Goal: Transaction & Acquisition: Purchase product/service

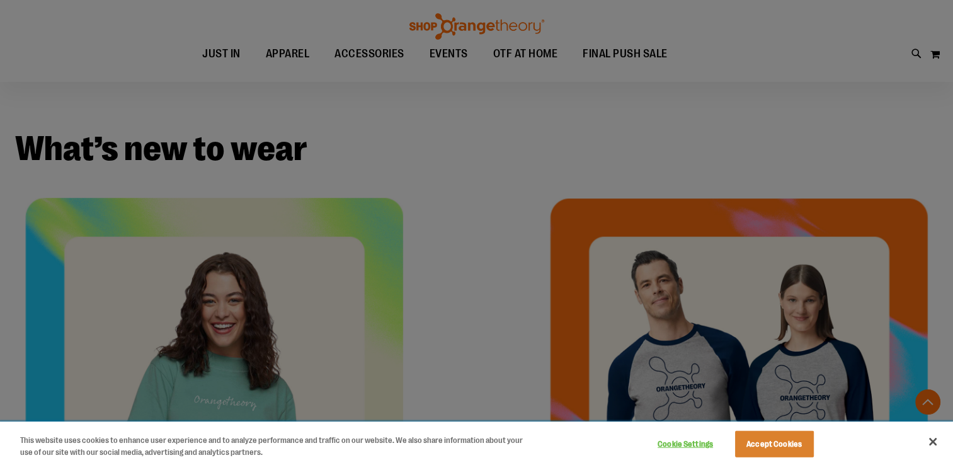
scroll to position [314, 0]
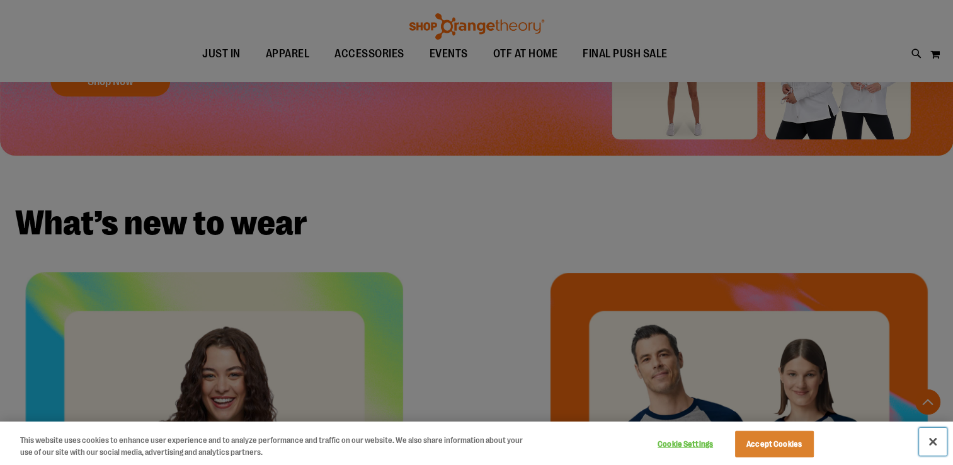
click at [930, 438] on button "Close" at bounding box center [933, 442] width 28 height 28
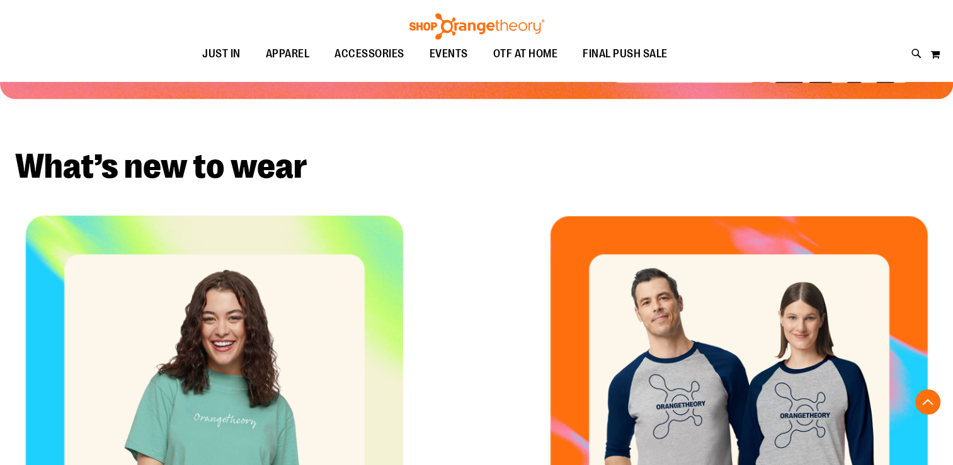
scroll to position [566, 0]
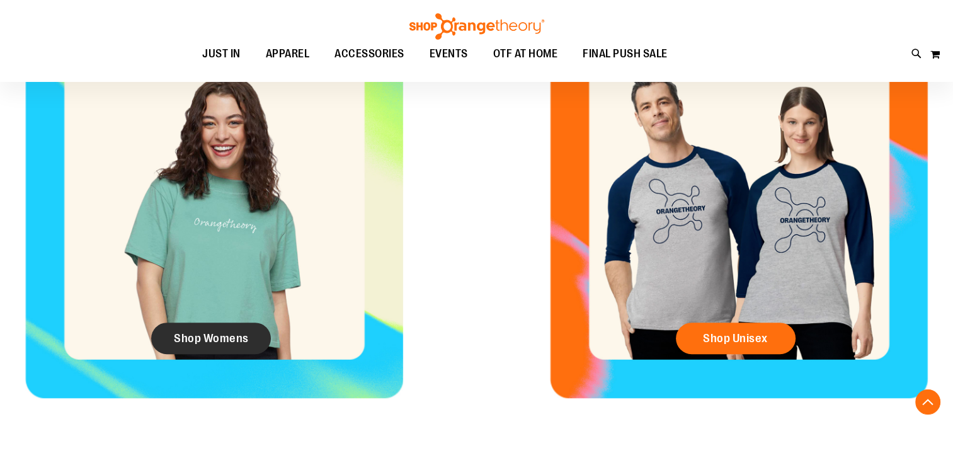
click at [212, 336] on span "Shop Womens" at bounding box center [211, 338] width 75 height 14
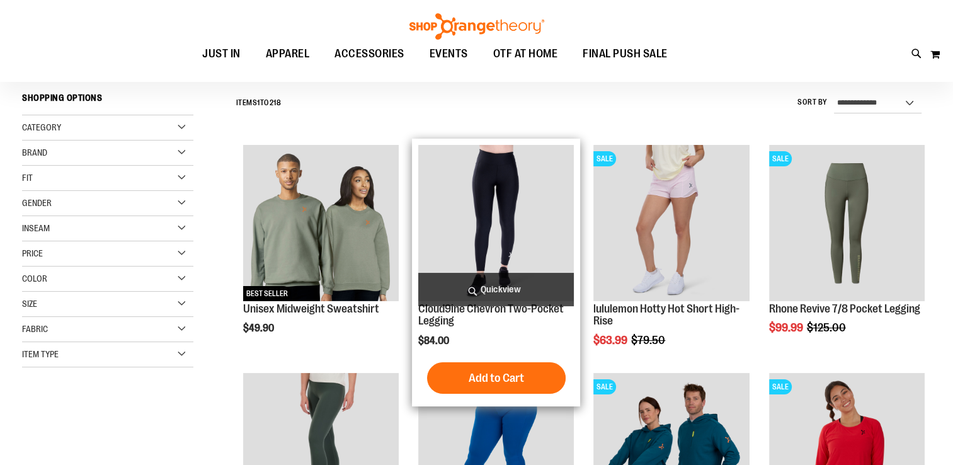
scroll to position [125, 0]
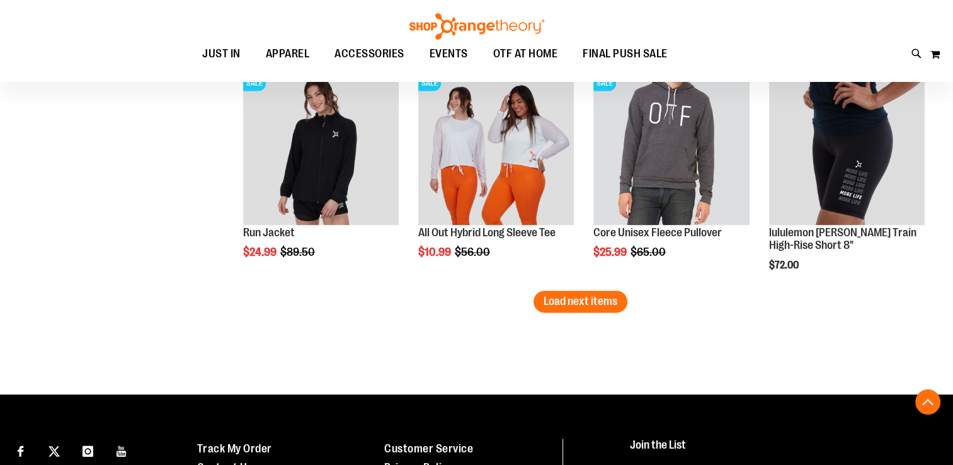
scroll to position [2015, 0]
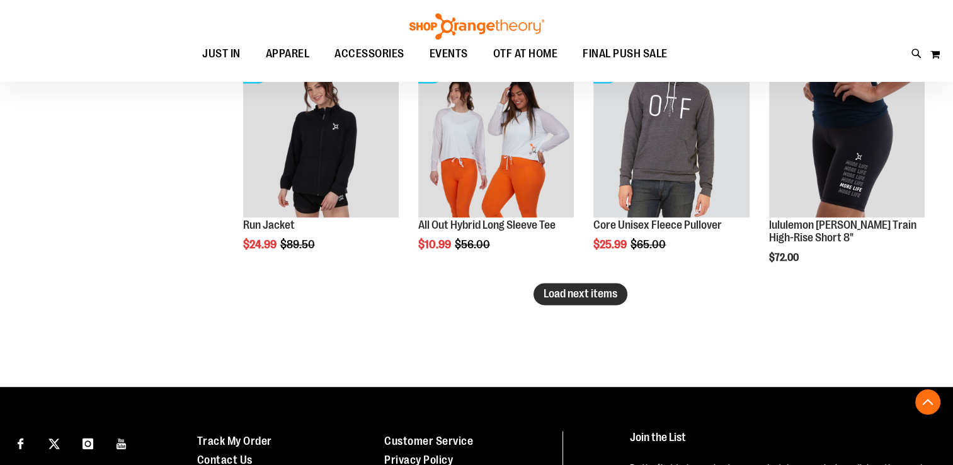
click at [597, 297] on span "Load next items" at bounding box center [581, 293] width 74 height 13
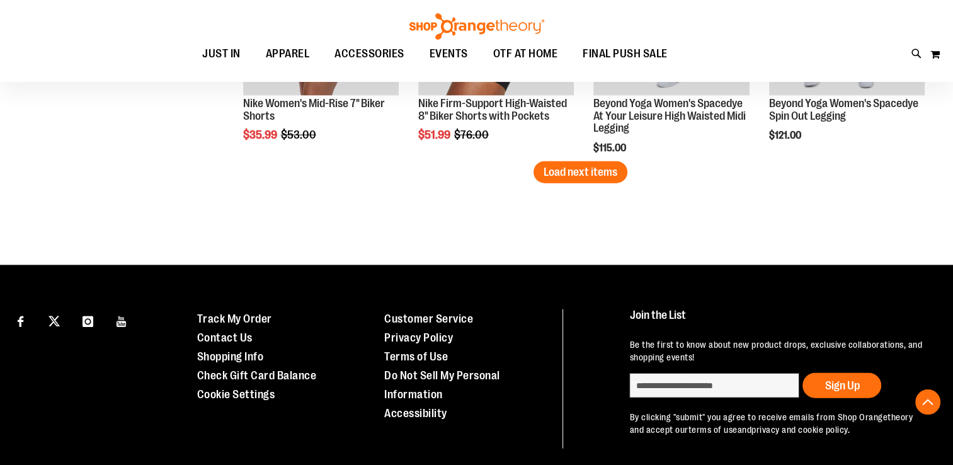
scroll to position [2834, 0]
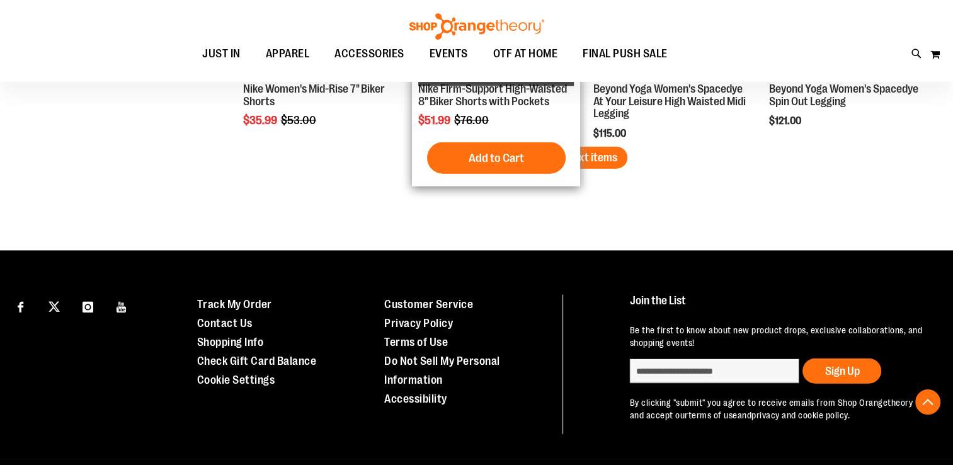
click at [545, 152] on span "Load next items" at bounding box center [581, 157] width 74 height 13
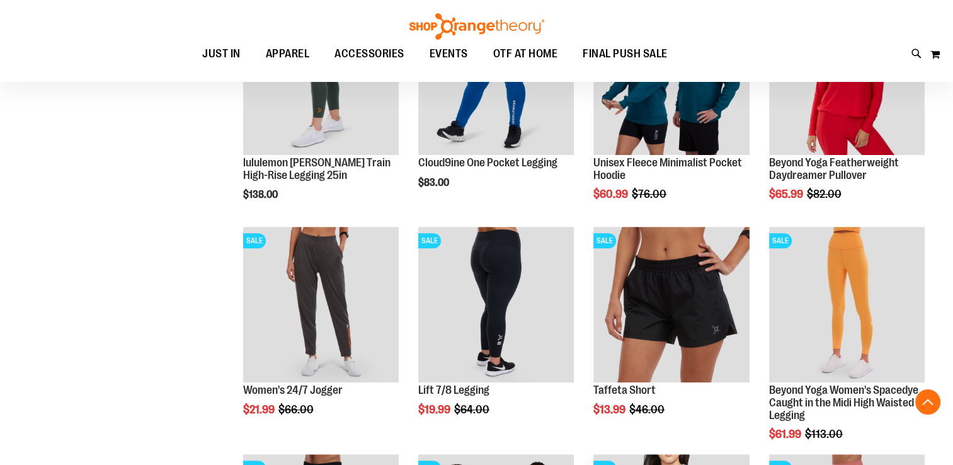
scroll to position [314, 0]
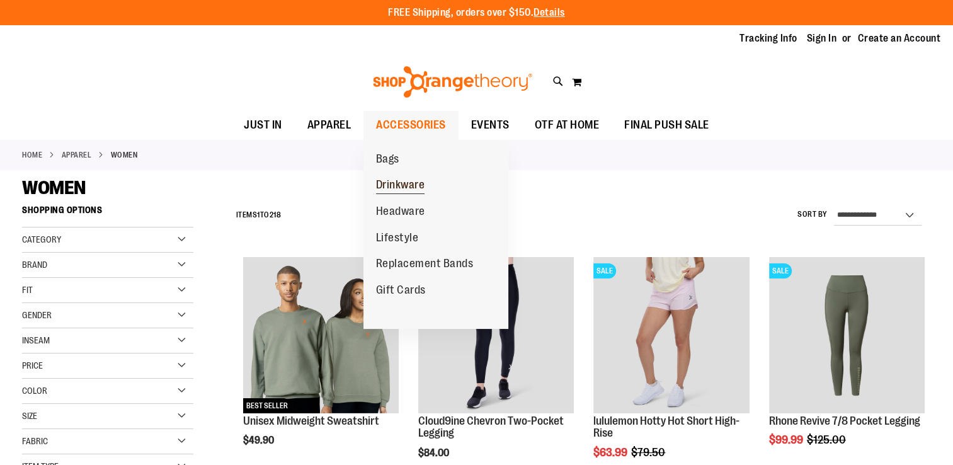
click at [415, 188] on span "Drinkware" at bounding box center [400, 186] width 49 height 16
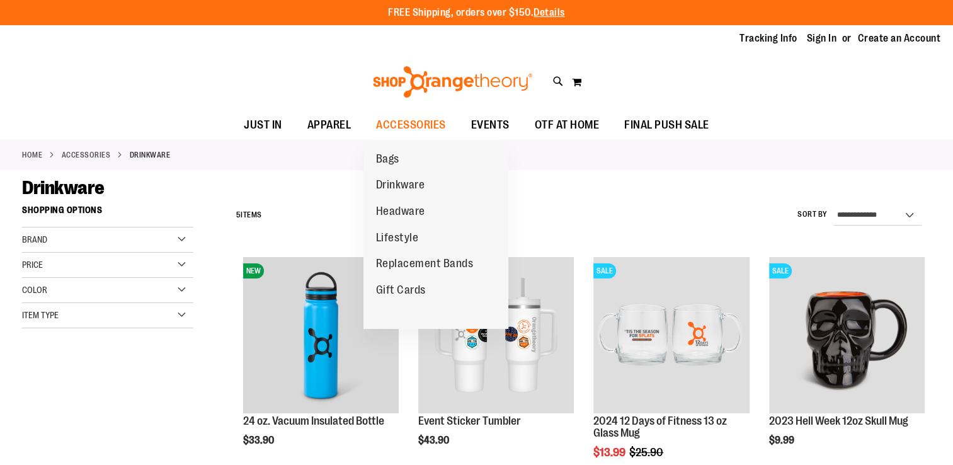
click at [390, 162] on span "Bags" at bounding box center [387, 160] width 23 height 16
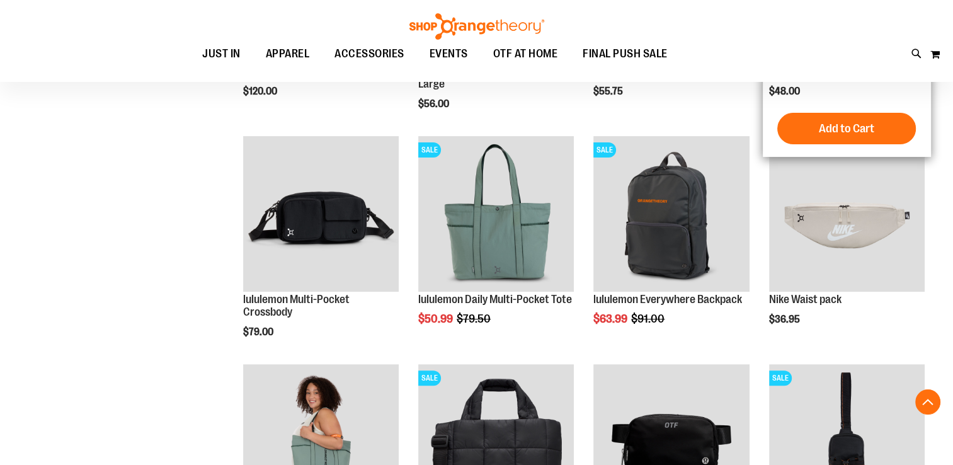
scroll to position [377, 0]
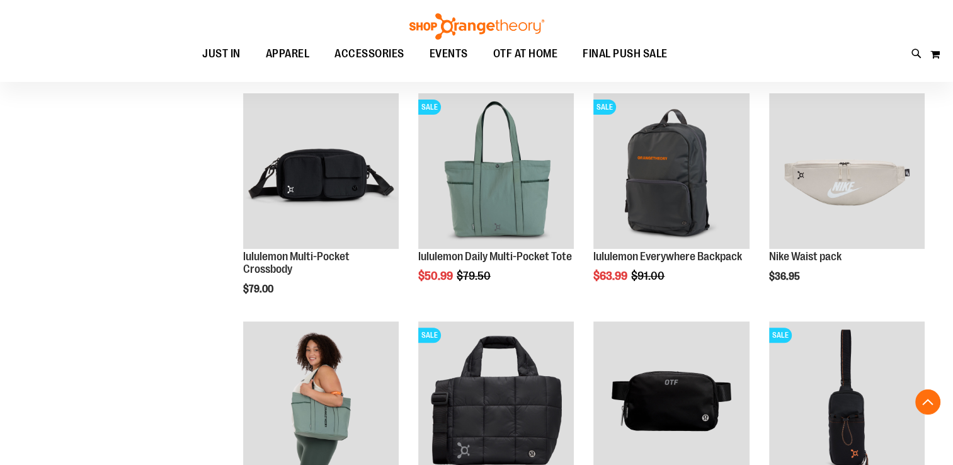
scroll to position [377, 0]
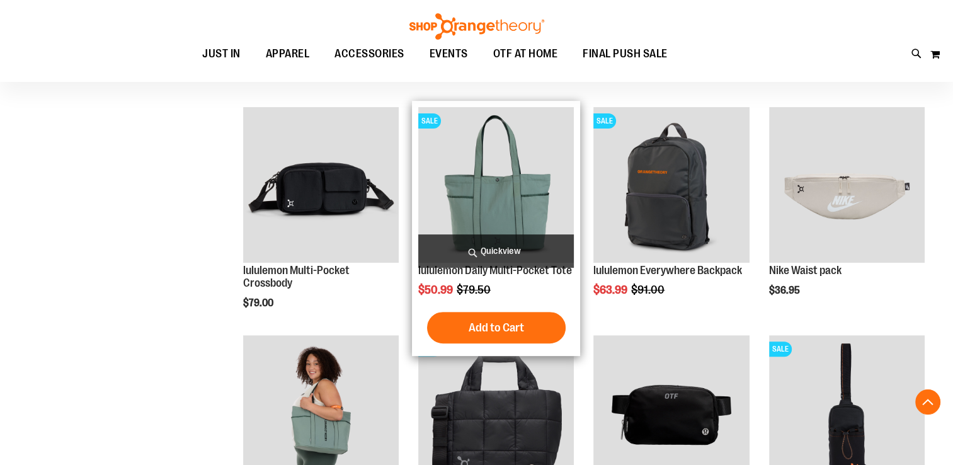
click at [466, 170] on img "product" at bounding box center [496, 185] width 156 height 156
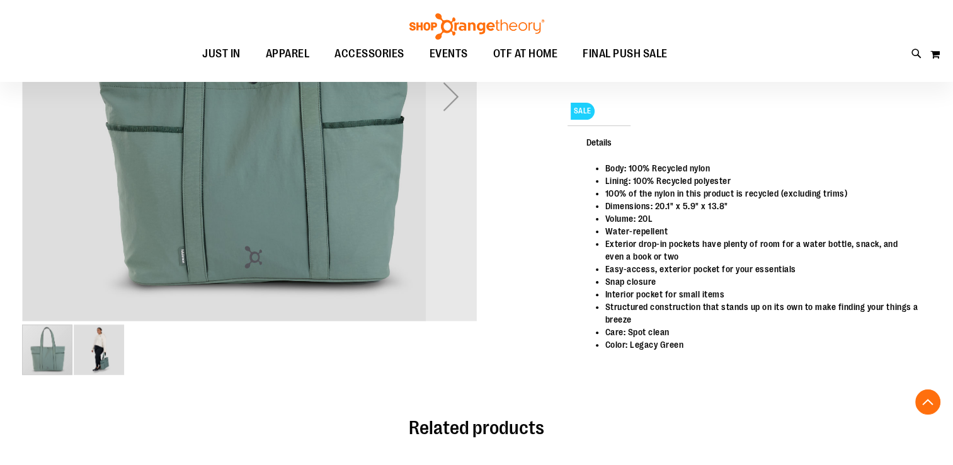
scroll to position [314, 0]
click at [112, 345] on img "image 2 of 2" at bounding box center [99, 349] width 50 height 50
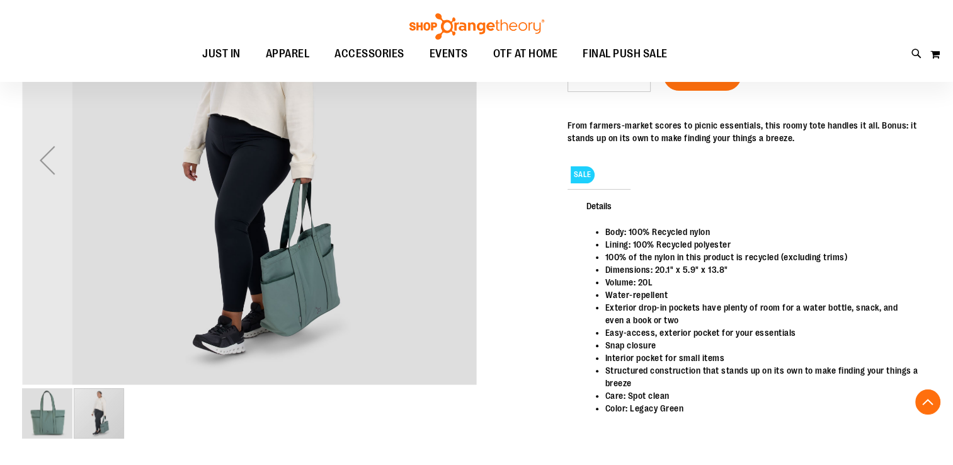
scroll to position [188, 0]
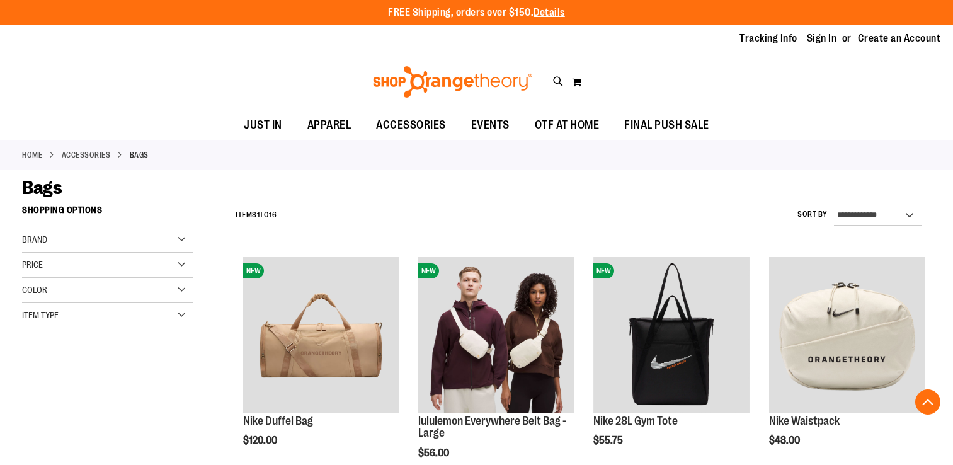
scroll to position [448, 0]
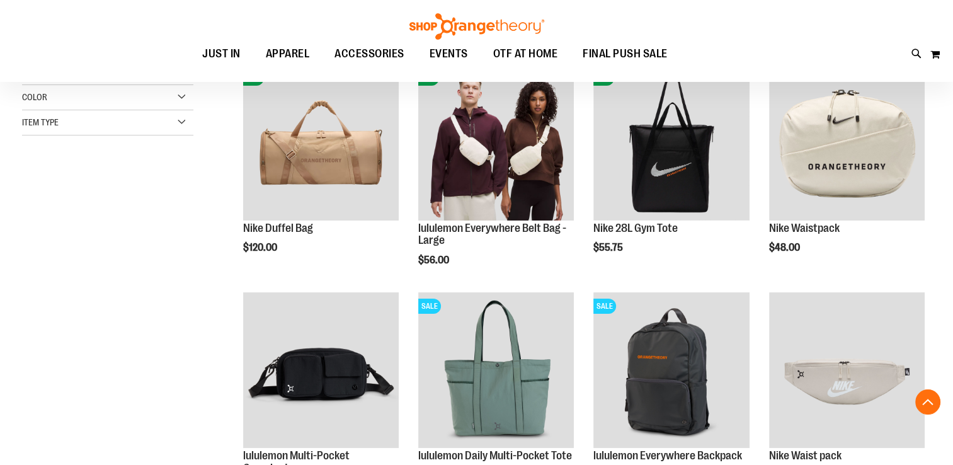
scroll to position [133, 0]
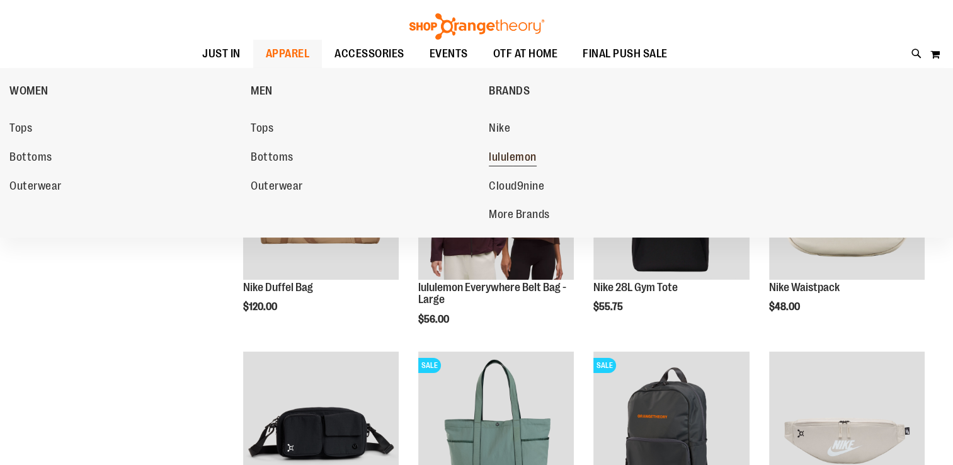
click at [523, 160] on span "lululemon" at bounding box center [513, 159] width 48 height 16
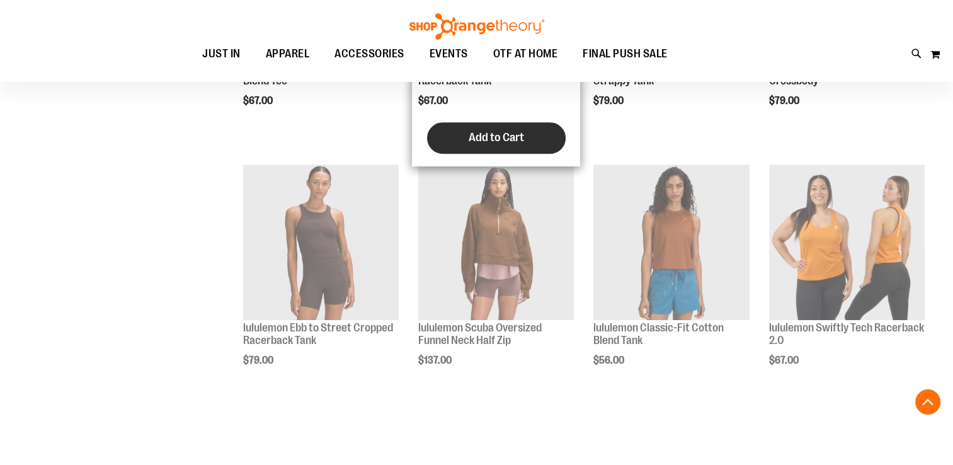
scroll to position [881, 0]
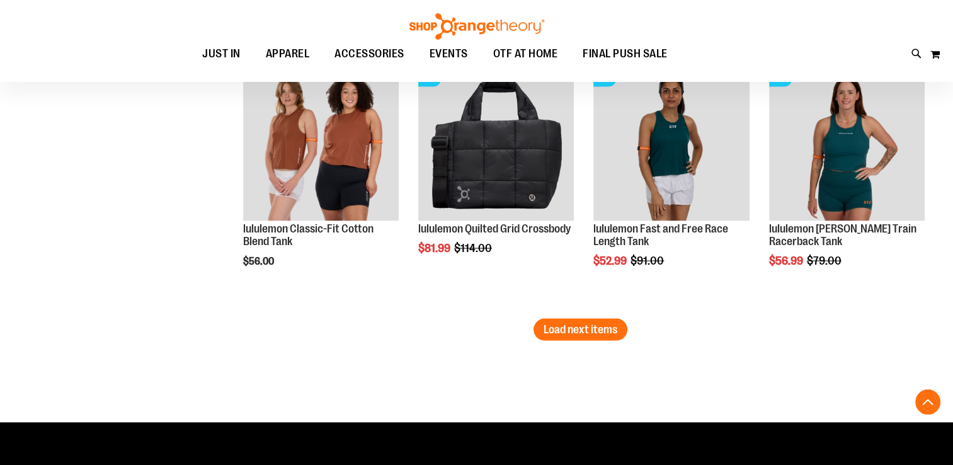
scroll to position [2330, 0]
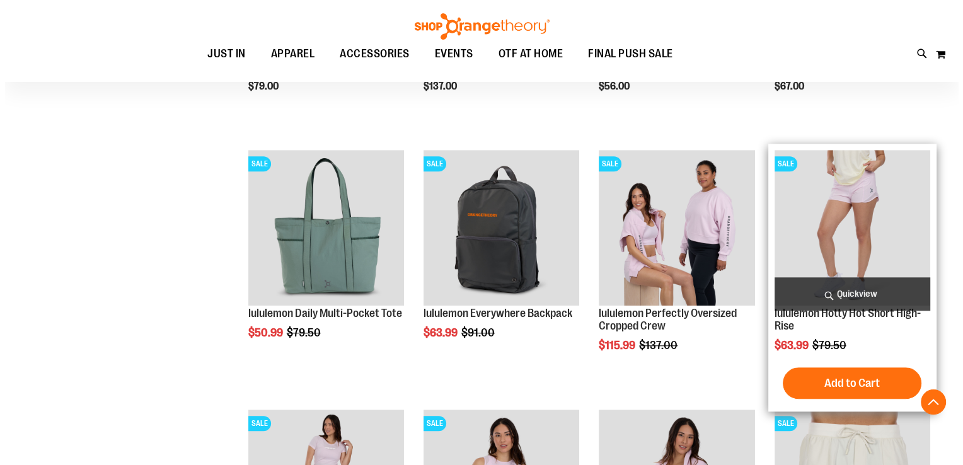
scroll to position [1133, 0]
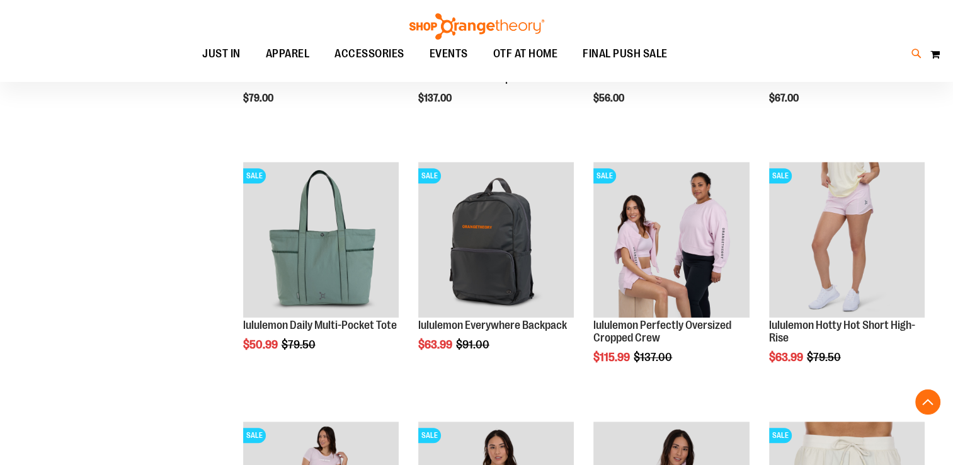
click at [915, 52] on icon at bounding box center [917, 54] width 11 height 14
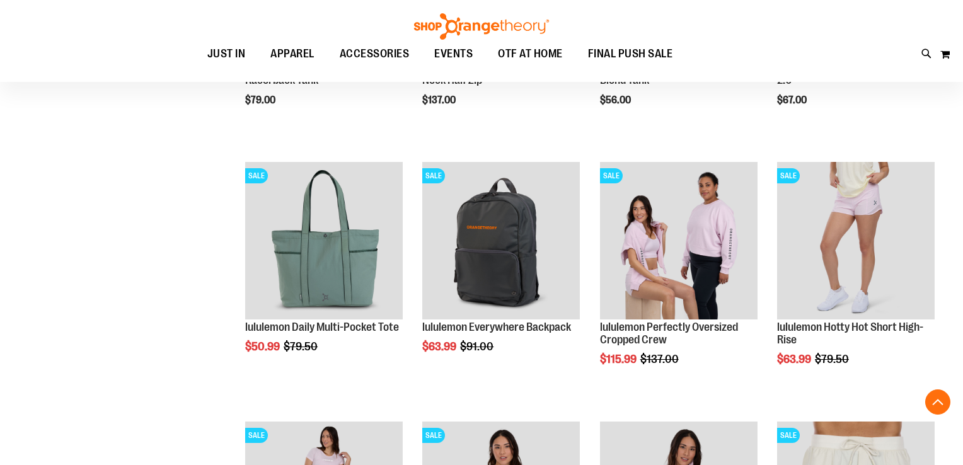
click at [210, 165] on span "$5.99" at bounding box center [222, 160] width 75 height 13
type input "**********"
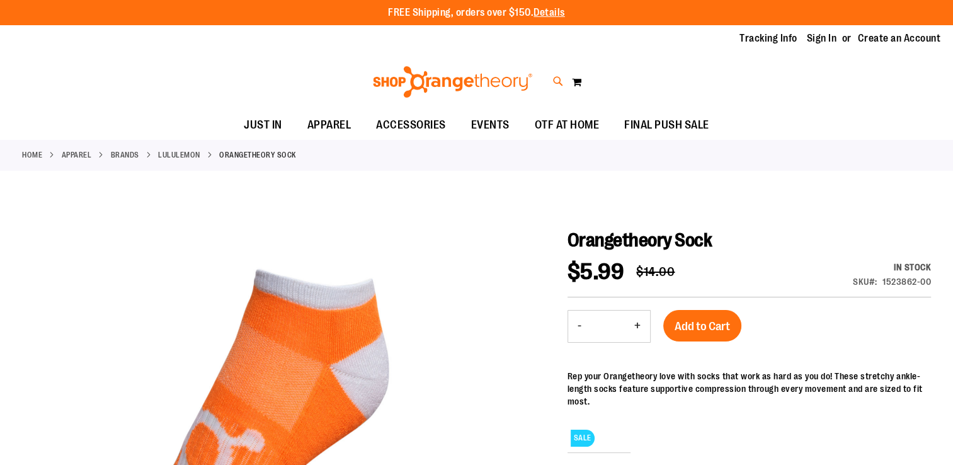
click at [559, 82] on icon at bounding box center [558, 81] width 11 height 14
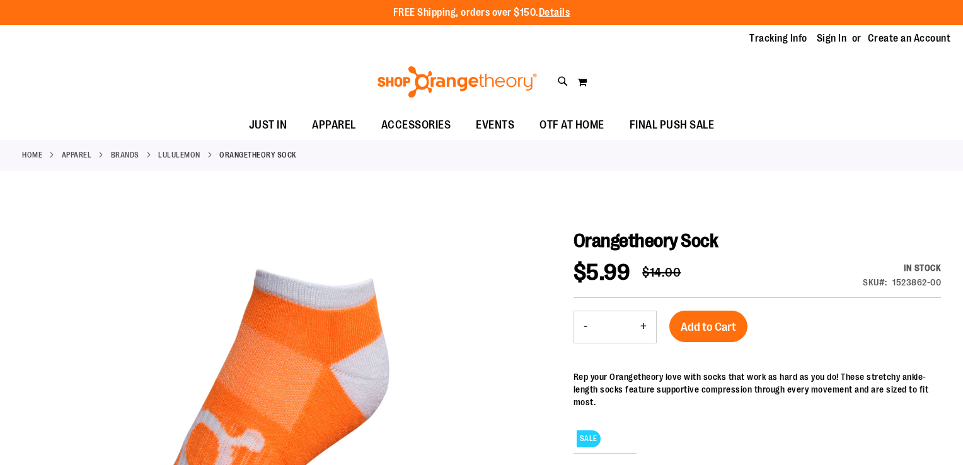
click at [218, 56] on input "Search" at bounding box center [481, 71] width 762 height 42
type input "*****"
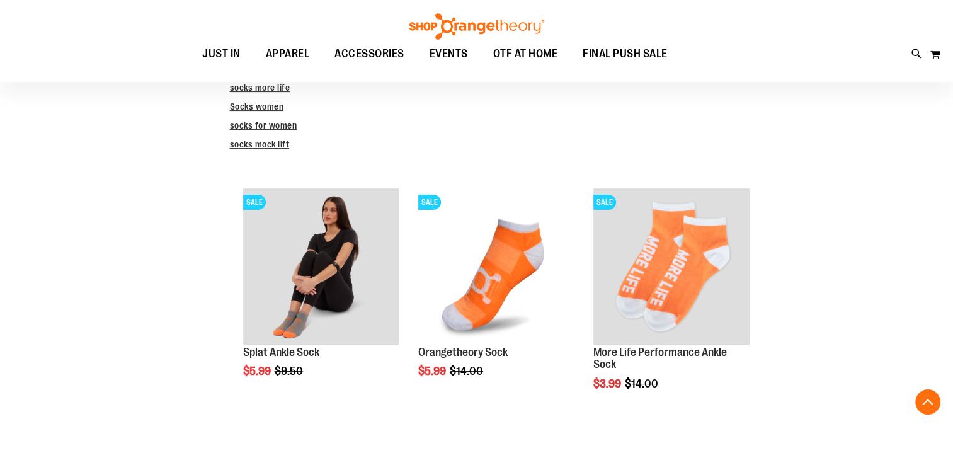
scroll to position [377, 0]
